Goal: Task Accomplishment & Management: Manage account settings

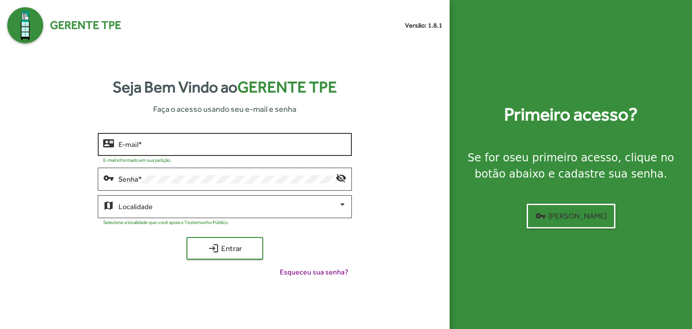
click at [172, 140] on div "E-mail *" at bounding box center [232, 143] width 228 height 25
click at [162, 146] on input "E-mail *" at bounding box center [232, 144] width 228 height 8
type input "**********"
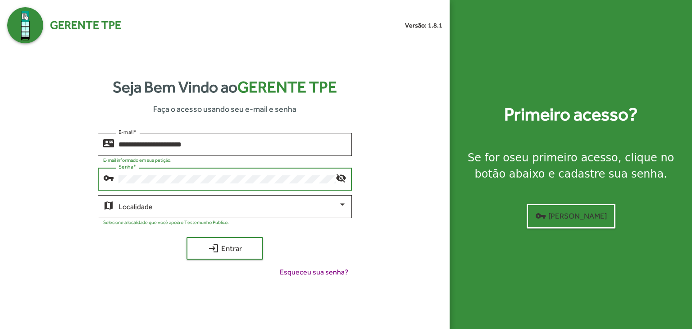
click at [186, 237] on button "login Entrar" at bounding box center [224, 248] width 77 height 23
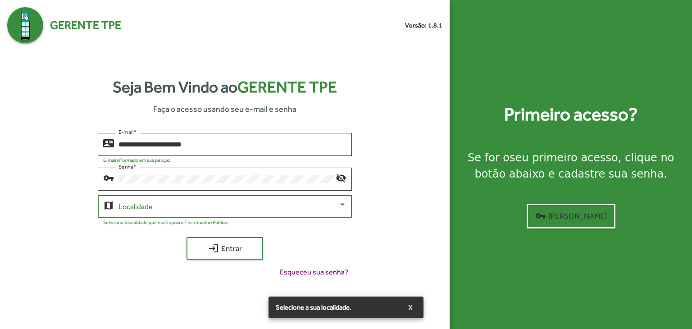
click at [195, 207] on span at bounding box center [228, 207] width 220 height 8
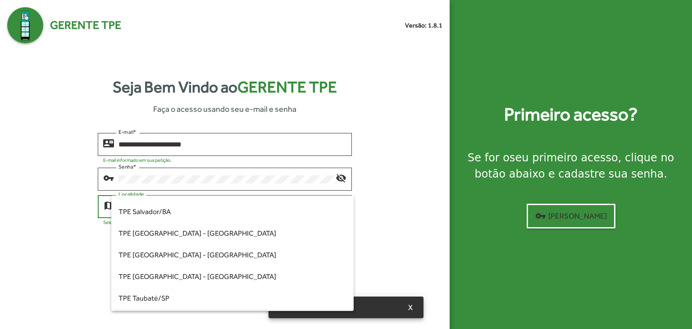
scroll to position [184, 0]
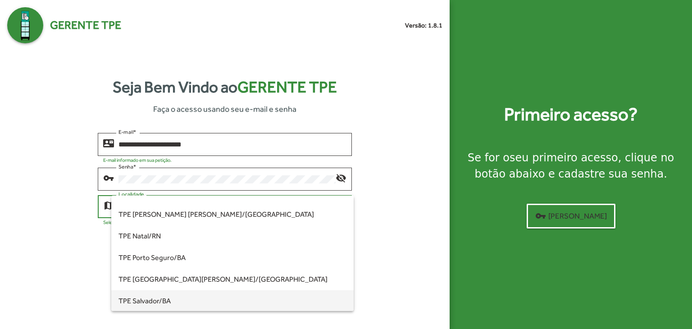
click at [170, 299] on span "TPE Salvador/BA" at bounding box center [232, 301] width 228 height 22
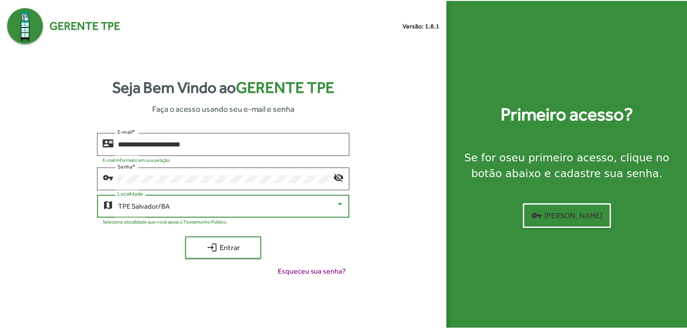
scroll to position [144, 0]
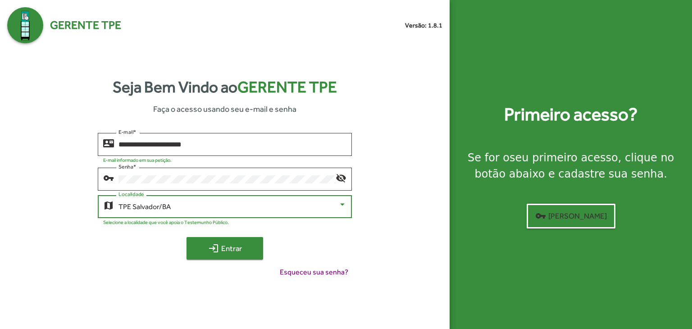
click at [232, 245] on span "login Entrar" at bounding box center [225, 248] width 60 height 16
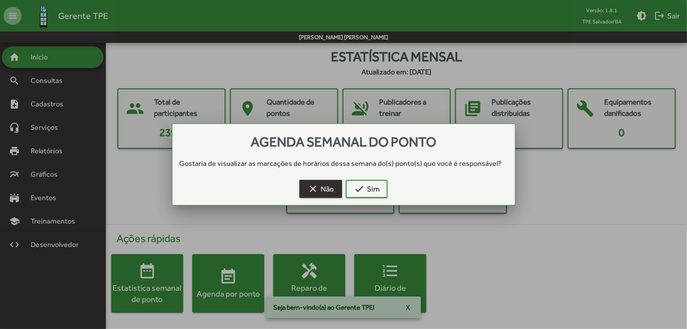
click at [320, 186] on span "clear Não" at bounding box center [321, 189] width 27 height 16
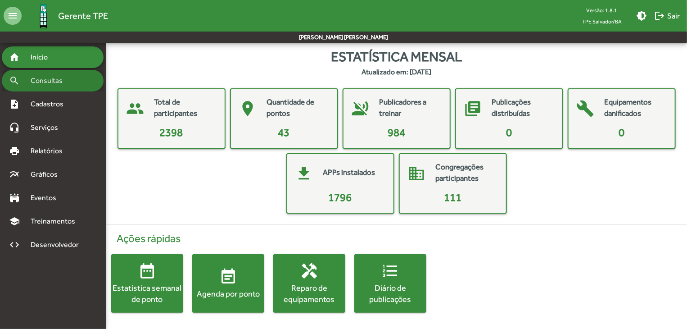
click at [74, 84] on div "search Consultas" at bounding box center [53, 81] width 102 height 22
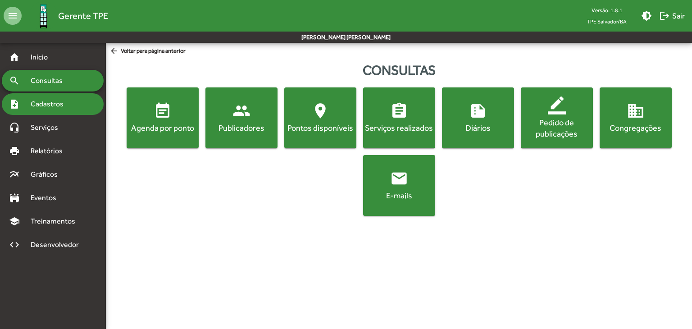
click at [64, 107] on span "Cadastros" at bounding box center [50, 104] width 50 height 11
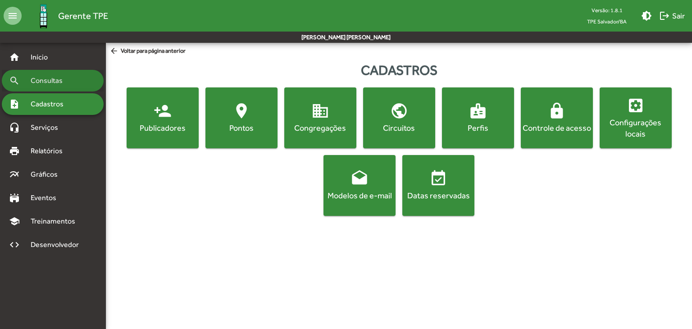
drag, startPoint x: 46, startPoint y: 89, endPoint x: 56, endPoint y: 89, distance: 10.4
click at [46, 89] on div "search Consultas" at bounding box center [53, 81] width 102 height 22
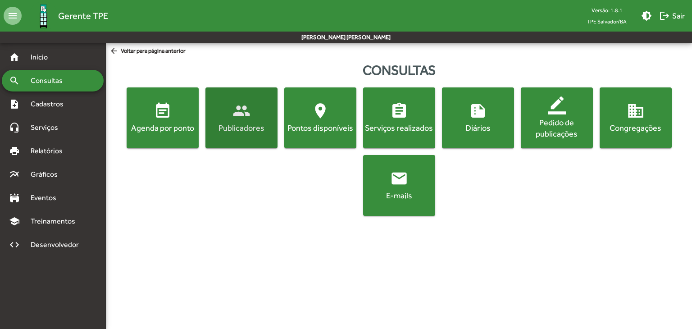
click at [233, 132] on div "Publicadores" at bounding box center [241, 127] width 68 height 11
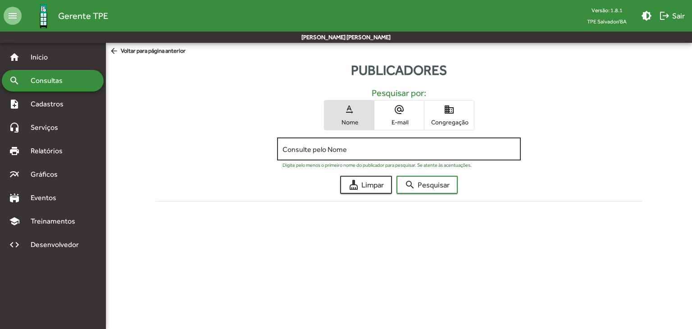
click at [312, 155] on div "Consulte pelo Nome" at bounding box center [398, 148] width 232 height 25
click at [396, 176] on button "search Pesquisar" at bounding box center [426, 185] width 61 height 18
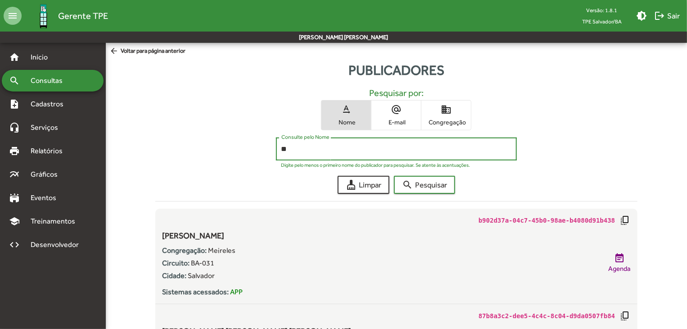
type input "*"
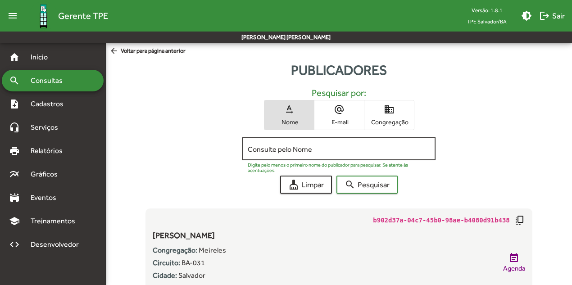
click at [331, 155] on div "Consulte pelo Nome" at bounding box center [339, 148] width 182 height 25
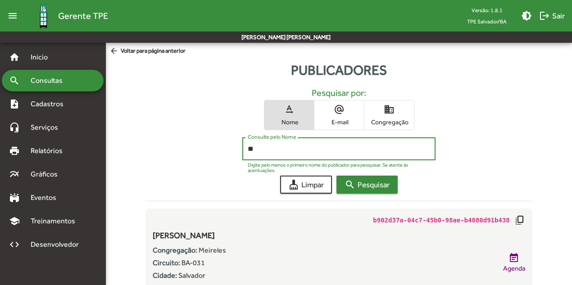
type input "*"
click at [336, 176] on button "search Pesquisar" at bounding box center [366, 185] width 61 height 18
type input "*"
click at [336, 176] on button "search Pesquisar" at bounding box center [366, 185] width 61 height 18
type input "*"
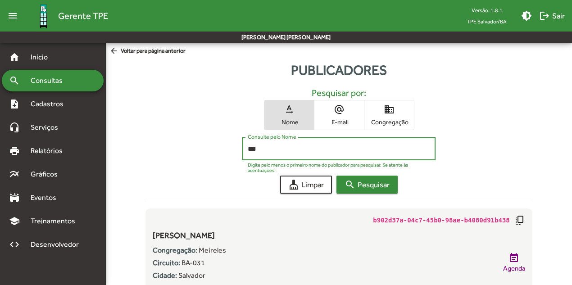
type input "***"
click at [336, 176] on button "search Pesquisar" at bounding box center [366, 185] width 61 height 18
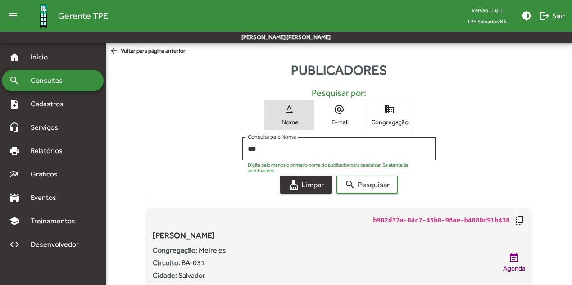
click at [327, 187] on button "cleaning_services Limpar" at bounding box center [306, 185] width 52 height 18
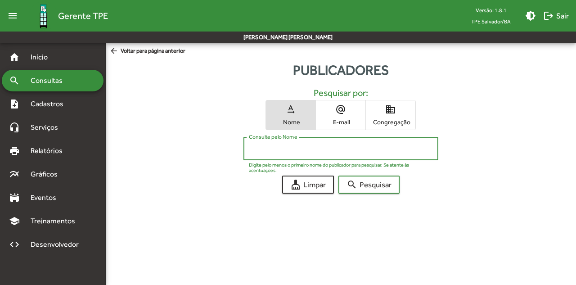
click at [254, 149] on input "Consulte pelo Nome" at bounding box center [341, 149] width 184 height 8
type input "*"
click at [339, 176] on button "search Pesquisar" at bounding box center [369, 185] width 61 height 18
type input "***"
click at [339, 176] on button "search Pesquisar" at bounding box center [369, 185] width 61 height 18
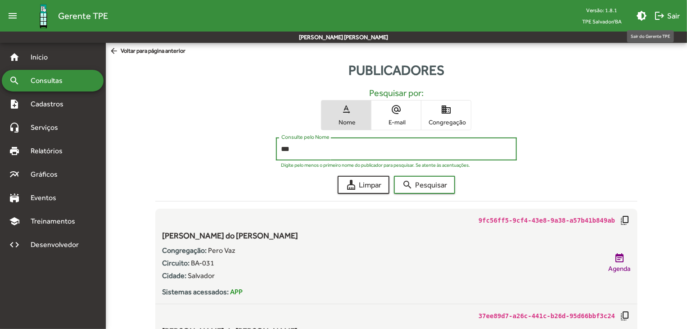
click at [661, 14] on mat-icon "logout" at bounding box center [659, 15] width 11 height 11
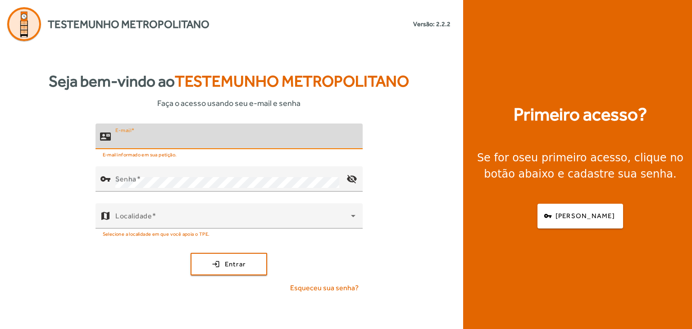
click at [159, 140] on input "E-mail" at bounding box center [235, 140] width 240 height 11
type input "**********"
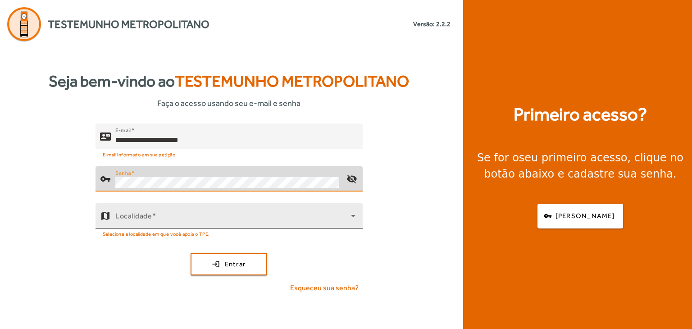
click at [242, 213] on div "Localidade" at bounding box center [235, 215] width 240 height 25
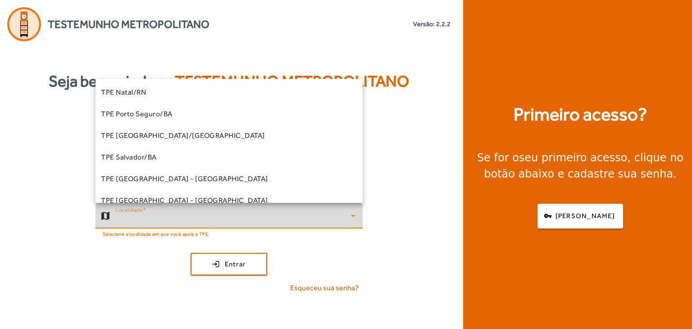
scroll to position [227, 0]
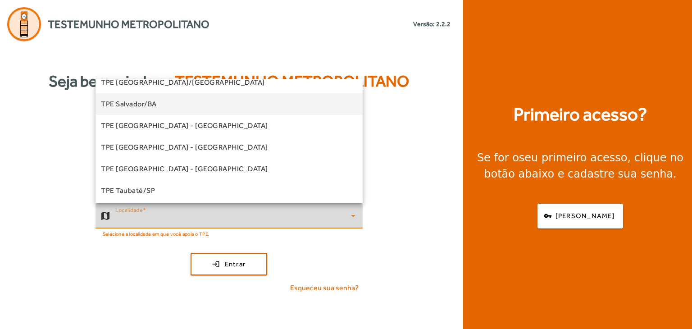
click at [164, 107] on mat-option "TPE Salvador/BA" at bounding box center [228, 104] width 267 height 22
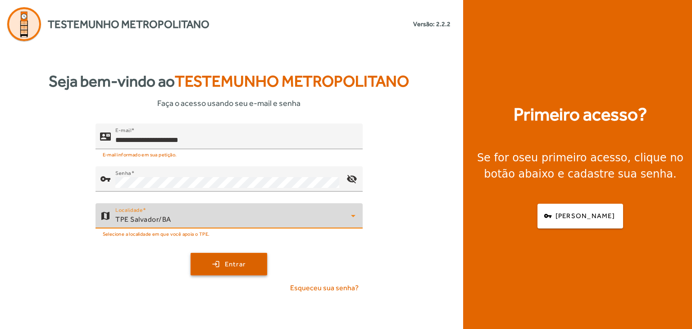
click at [236, 257] on span "submit" at bounding box center [228, 264] width 75 height 22
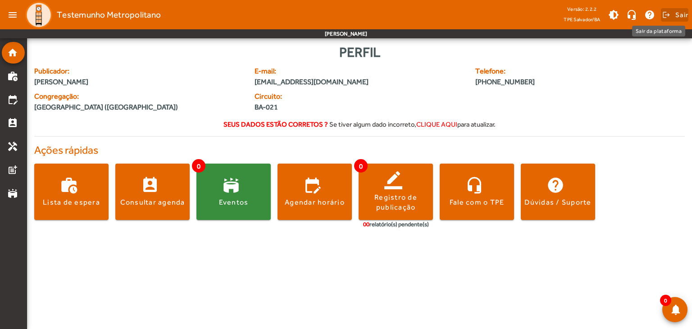
click at [675, 18] on span "Sair" at bounding box center [681, 15] width 13 height 14
